Goal: Task Accomplishment & Management: Use online tool/utility

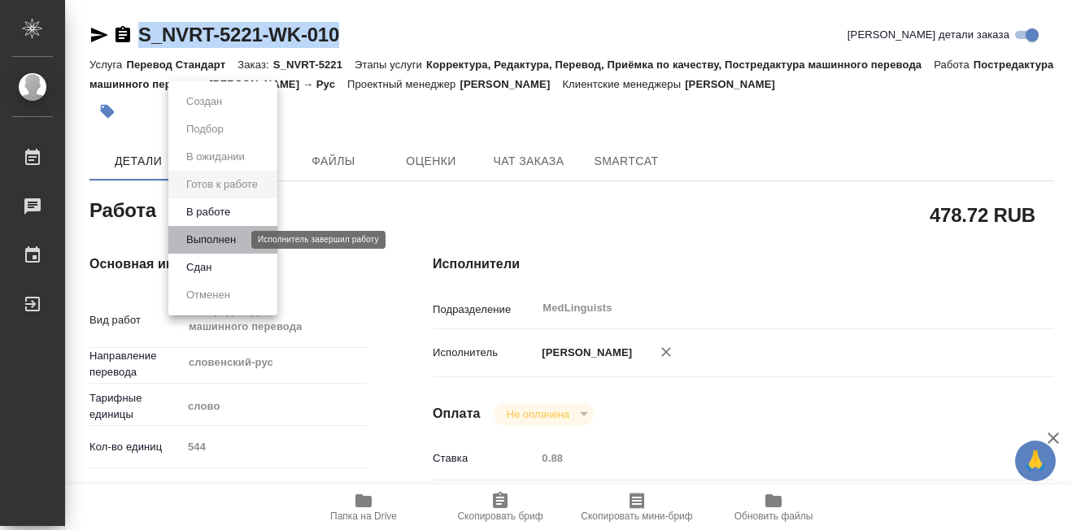
click at [222, 242] on button "Выполнен" at bounding box center [210, 240] width 59 height 18
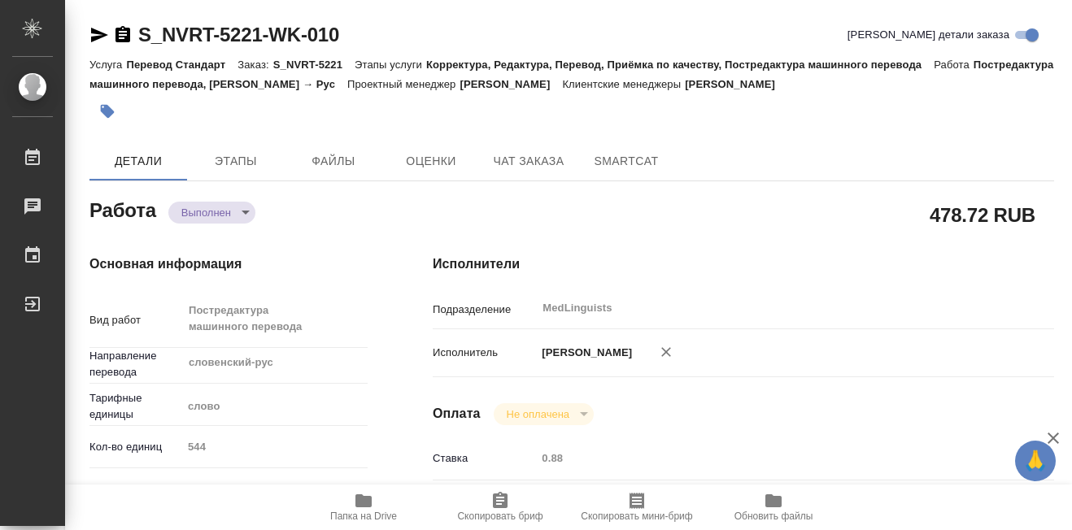
type textarea "x"
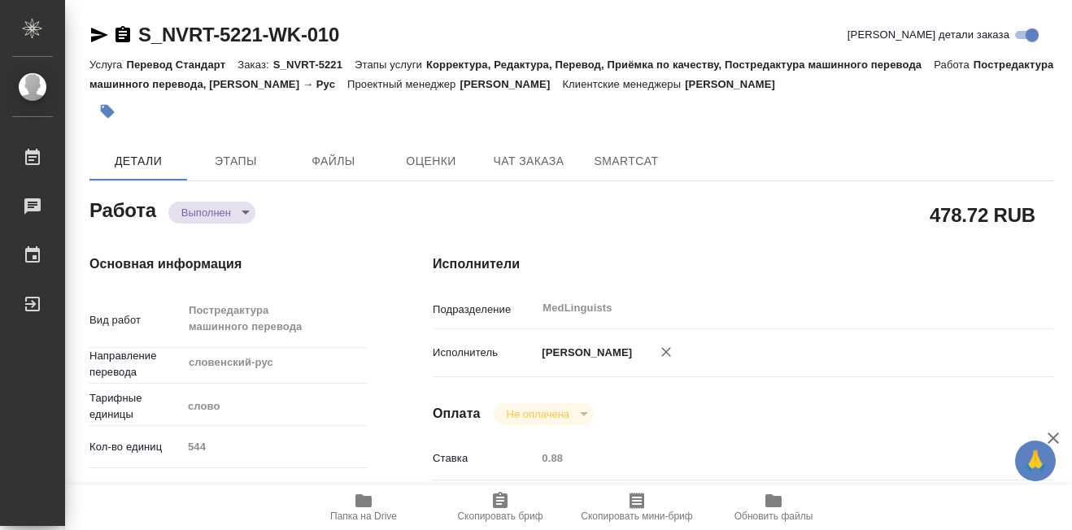
type textarea "x"
